Goal: Task Accomplishment & Management: Use online tool/utility

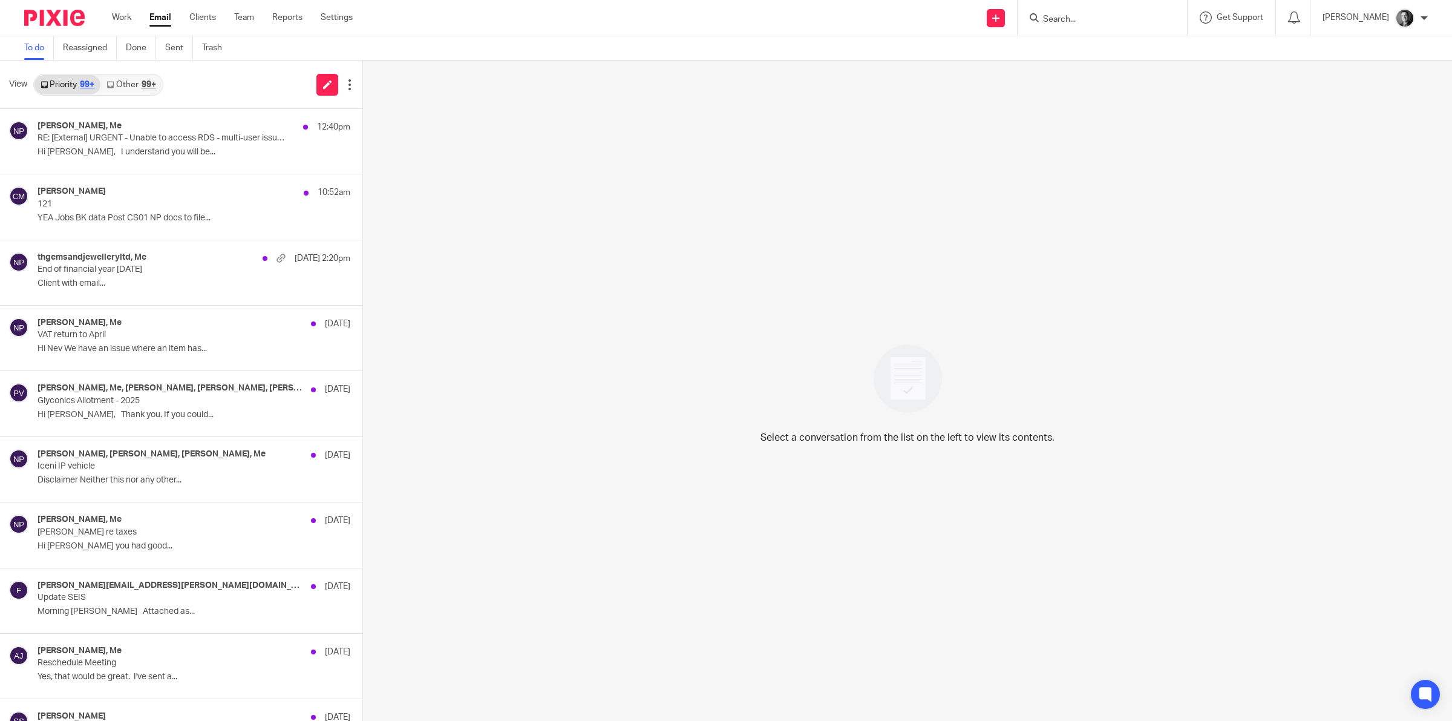
click at [1063, 20] on input "Search" at bounding box center [1096, 20] width 109 height 11
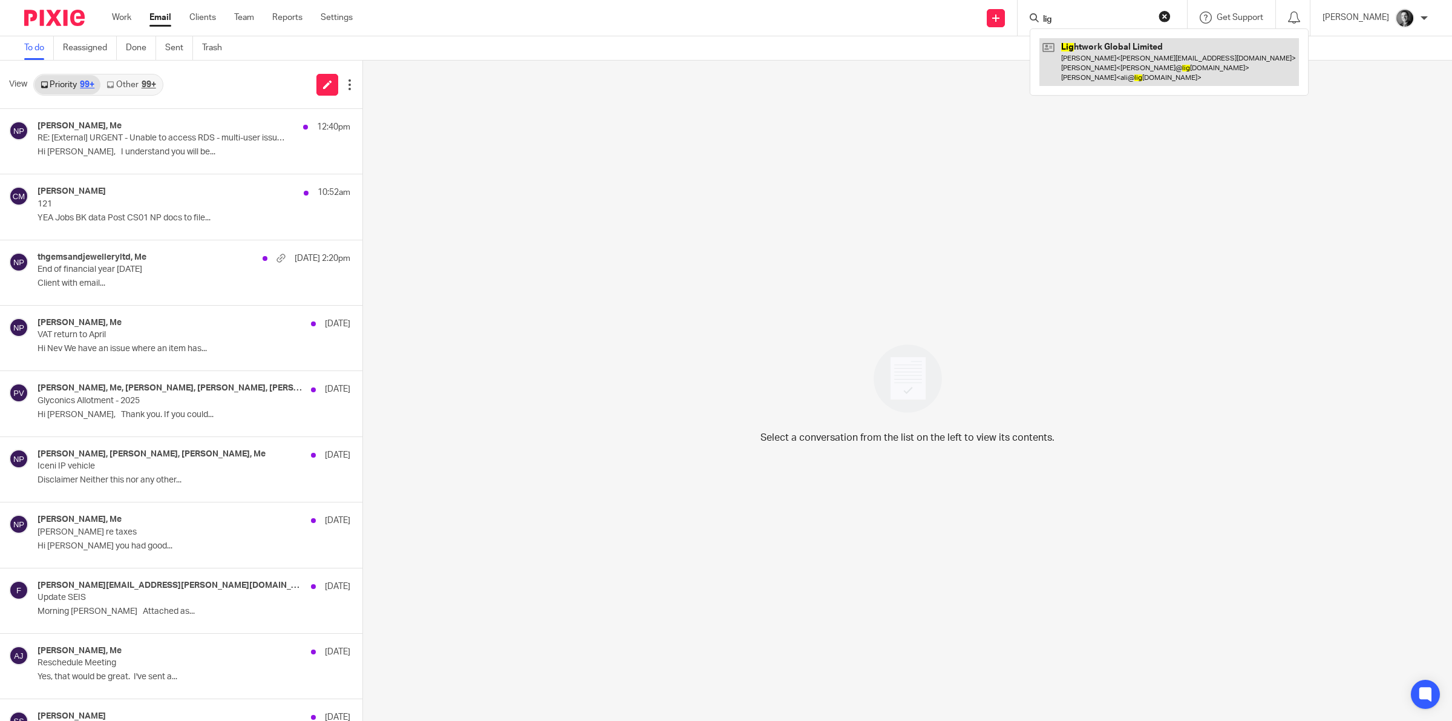
type input "lig"
click at [1093, 49] on link at bounding box center [1169, 62] width 260 height 48
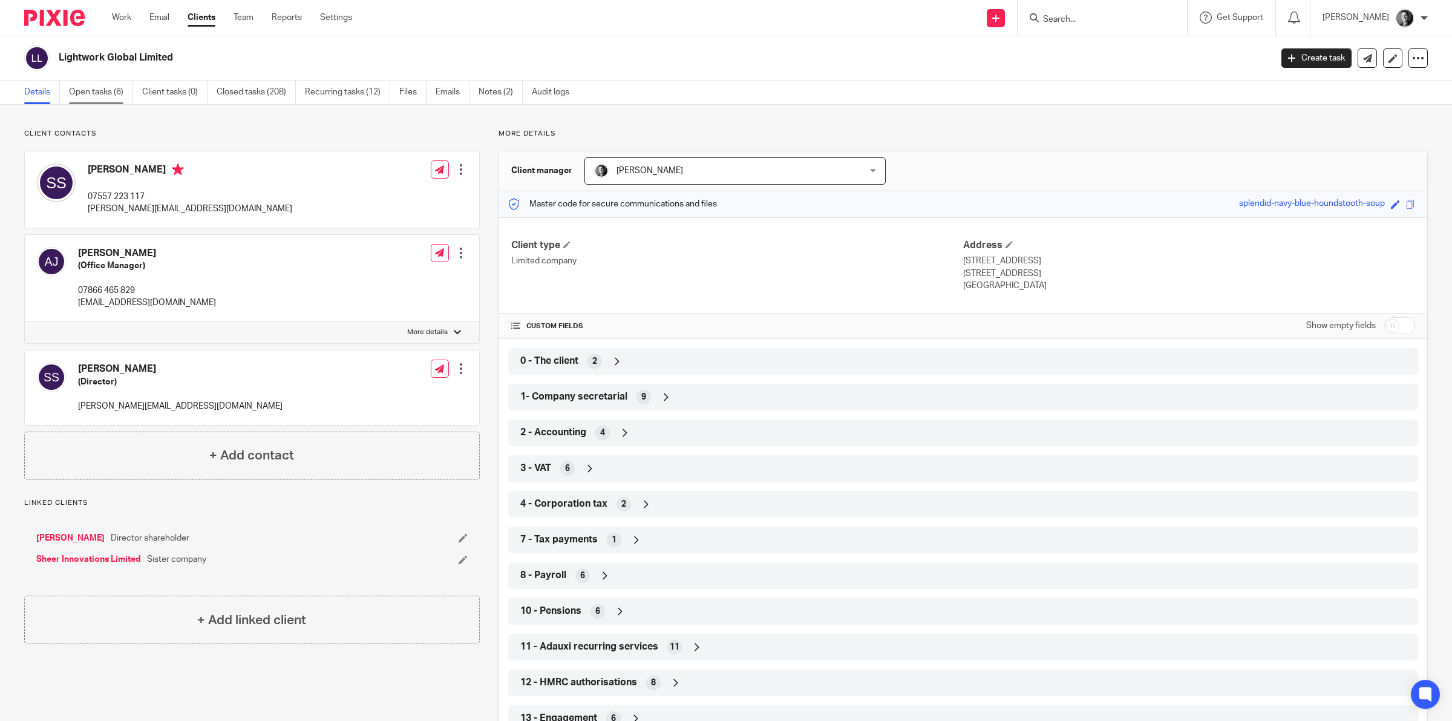
click at [102, 95] on link "Open tasks (6)" at bounding box center [101, 92] width 64 height 24
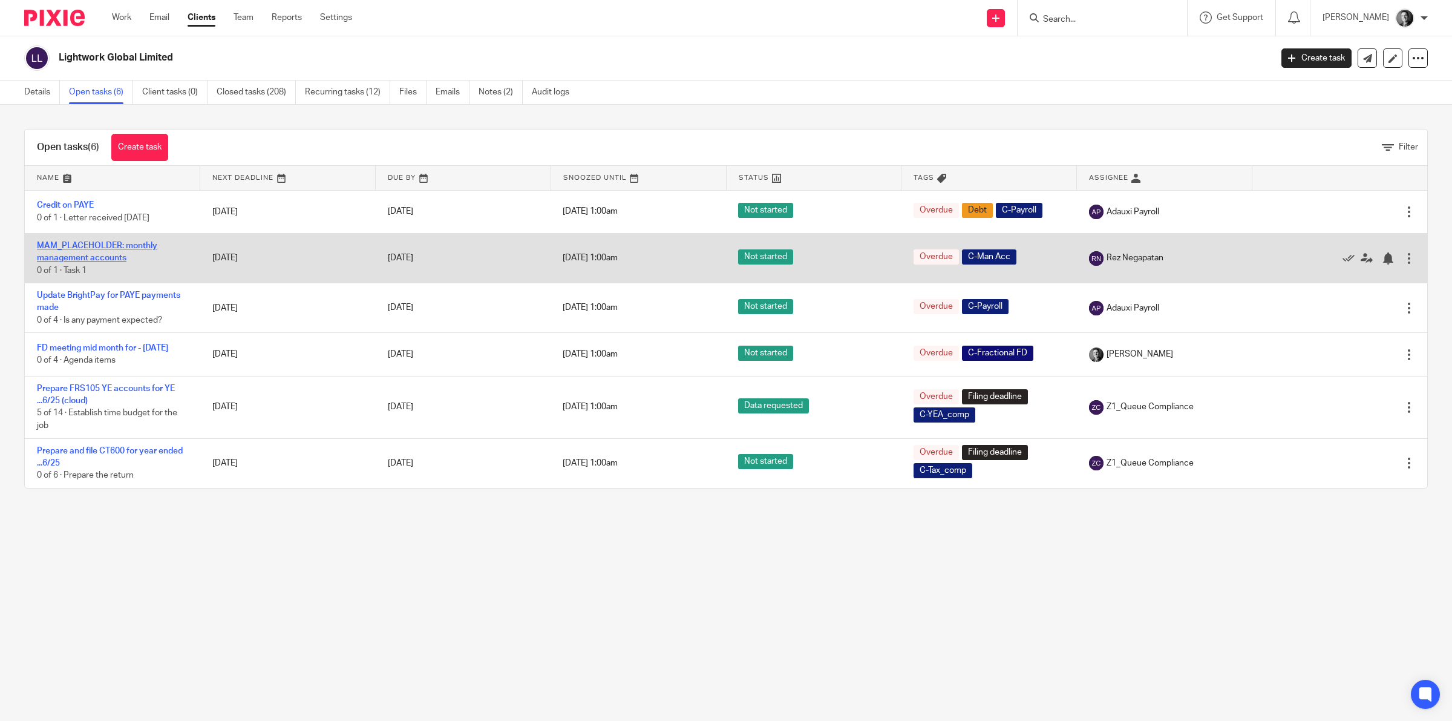
click at [126, 245] on link "MAM_PLACEHOLDER: monthly management accounts" at bounding box center [97, 251] width 120 height 21
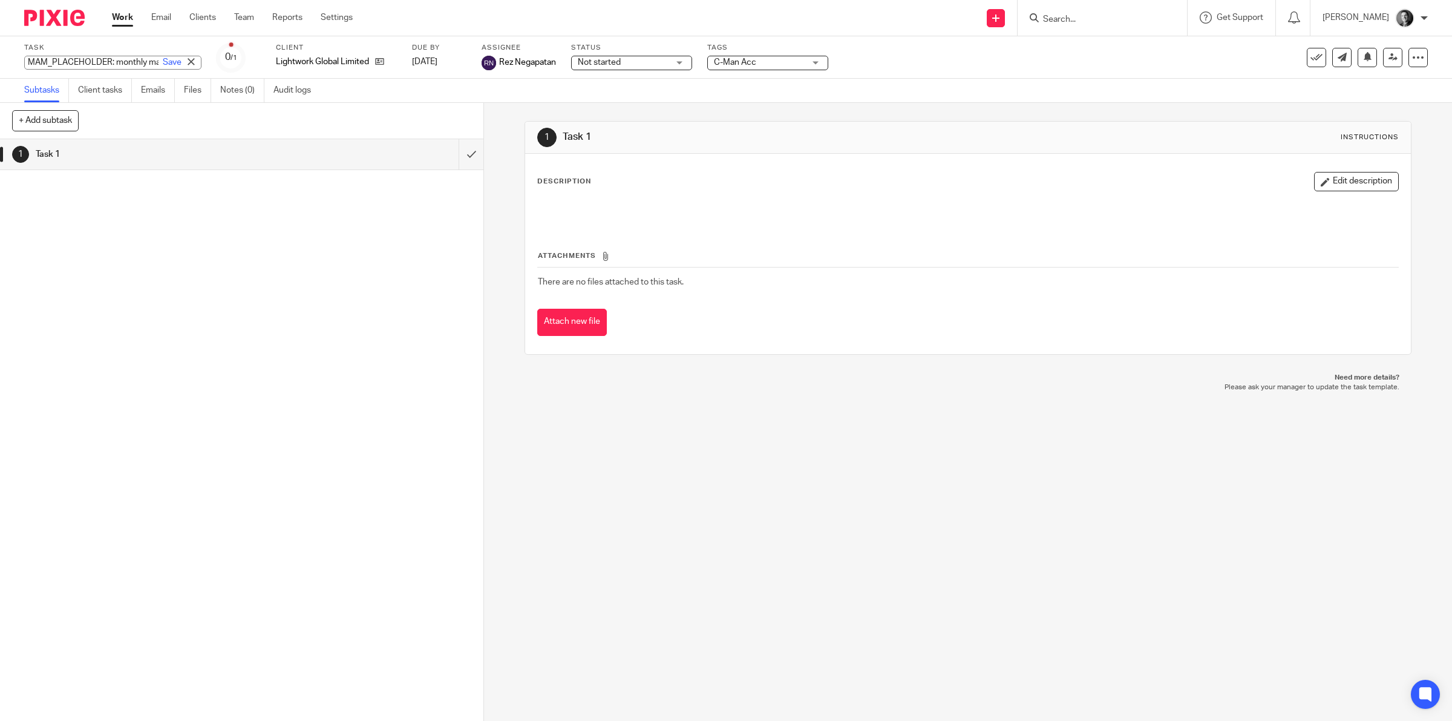
click at [103, 56] on div "MAM_PLACEHOLDER: monthly management accounts Save MAM_PLACEHOLDER: monthly mana…" at bounding box center [112, 63] width 177 height 14
type input "Monthly management accounts (Jul-25)"
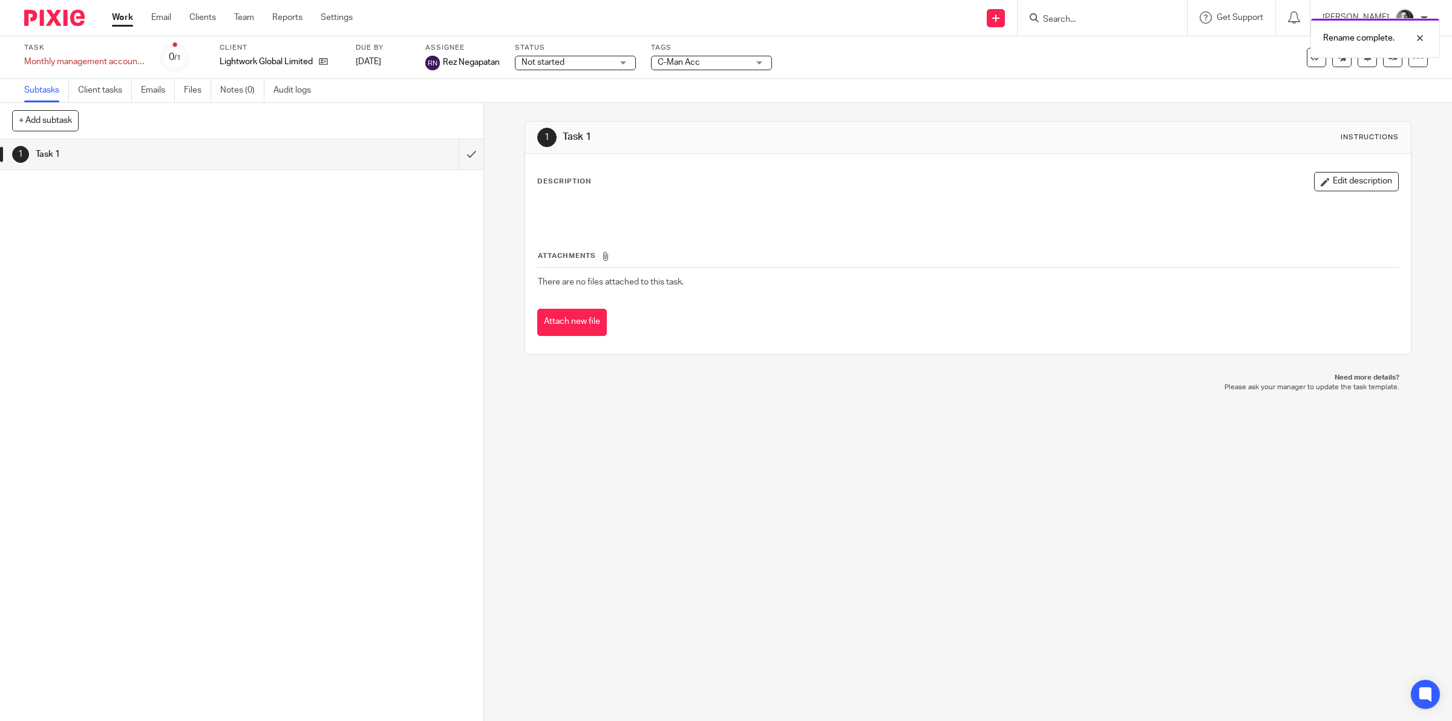
click at [615, 59] on div "Not started Not started" at bounding box center [575, 63] width 121 height 15
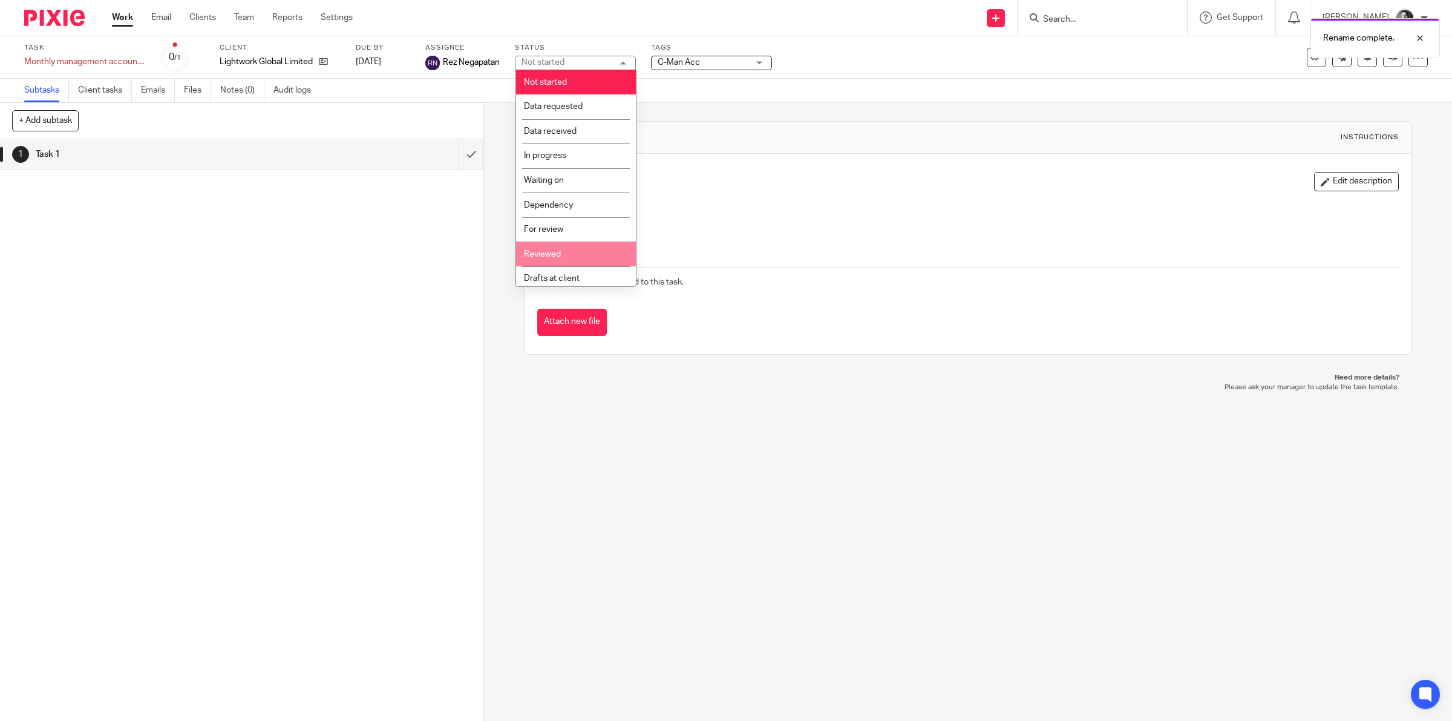
click at [575, 243] on li "Reviewed" at bounding box center [576, 253] width 120 height 25
